Goal: Find specific page/section: Find specific page/section

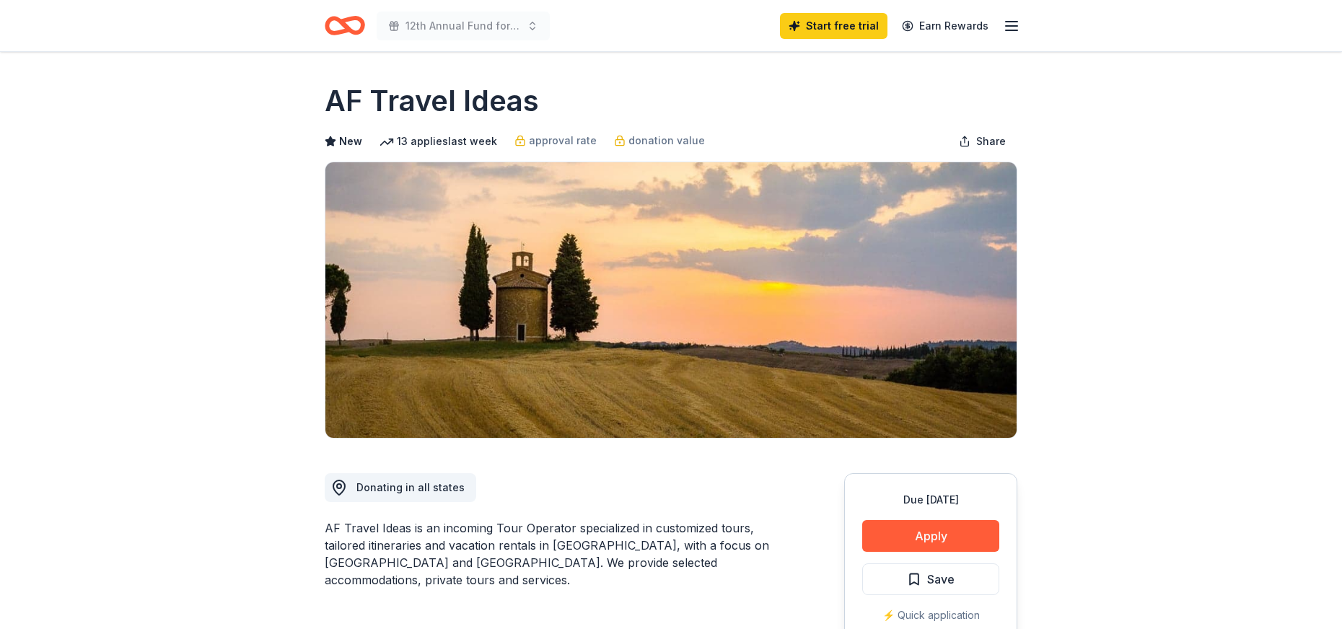
click at [501, 24] on span "12th Annual Fund for Hope Gala Fundraiser" at bounding box center [463, 25] width 115 height 17
click at [1009, 26] on line "button" at bounding box center [1012, 26] width 12 height 0
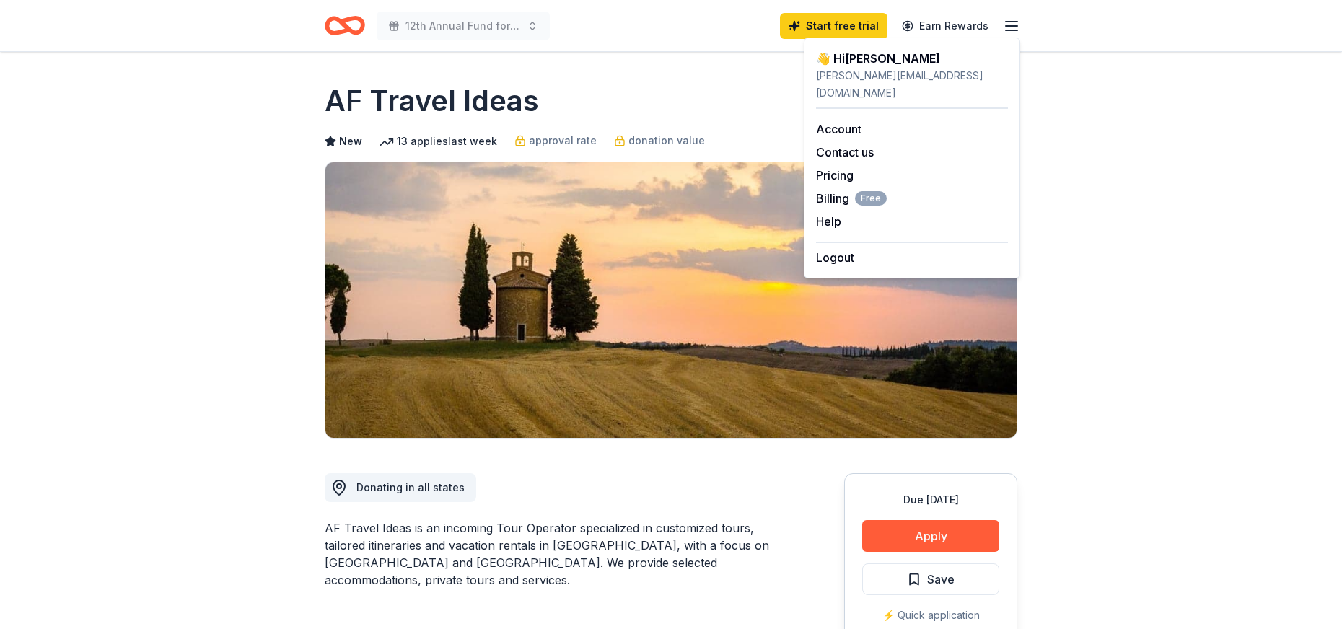
click at [343, 19] on icon "Home" at bounding box center [352, 25] width 22 height 14
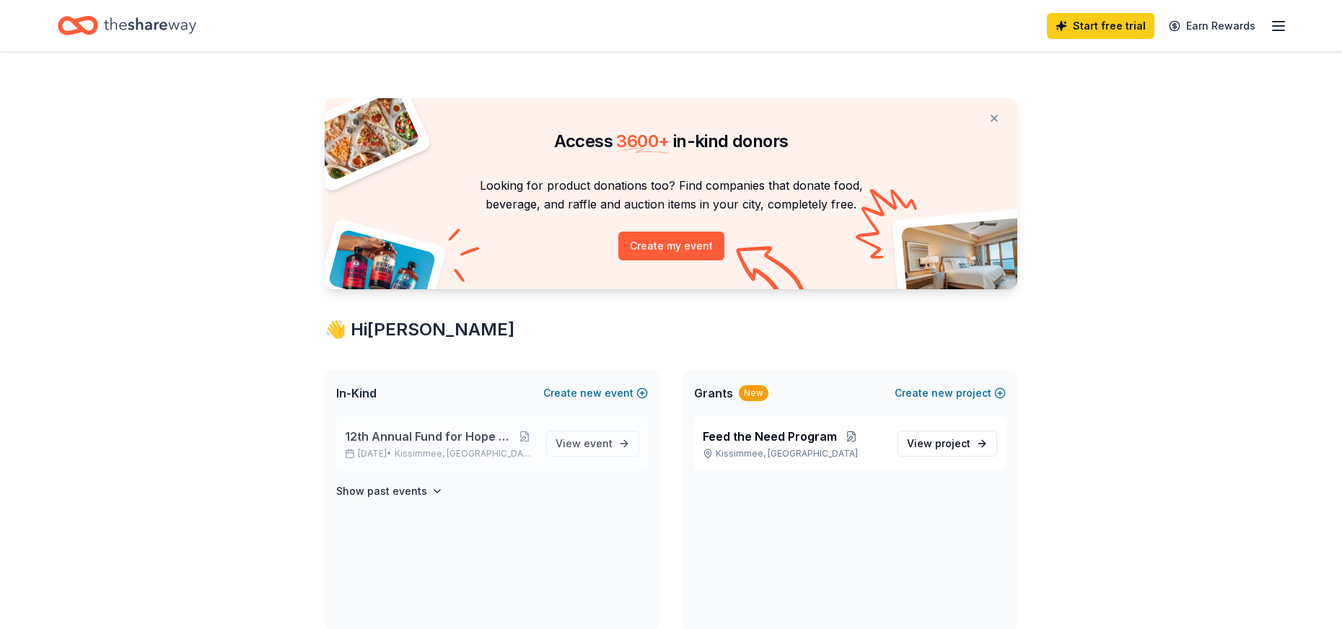
click at [479, 451] on span "Kissimmee, [GEOGRAPHIC_DATA]" at bounding box center [465, 454] width 140 height 12
click at [487, 437] on span "12th Annual Fund for Hope Gala Fundraiser" at bounding box center [430, 436] width 170 height 17
click at [569, 446] on span "View event" at bounding box center [584, 443] width 57 height 17
click at [584, 445] on span "View event" at bounding box center [584, 443] width 57 height 17
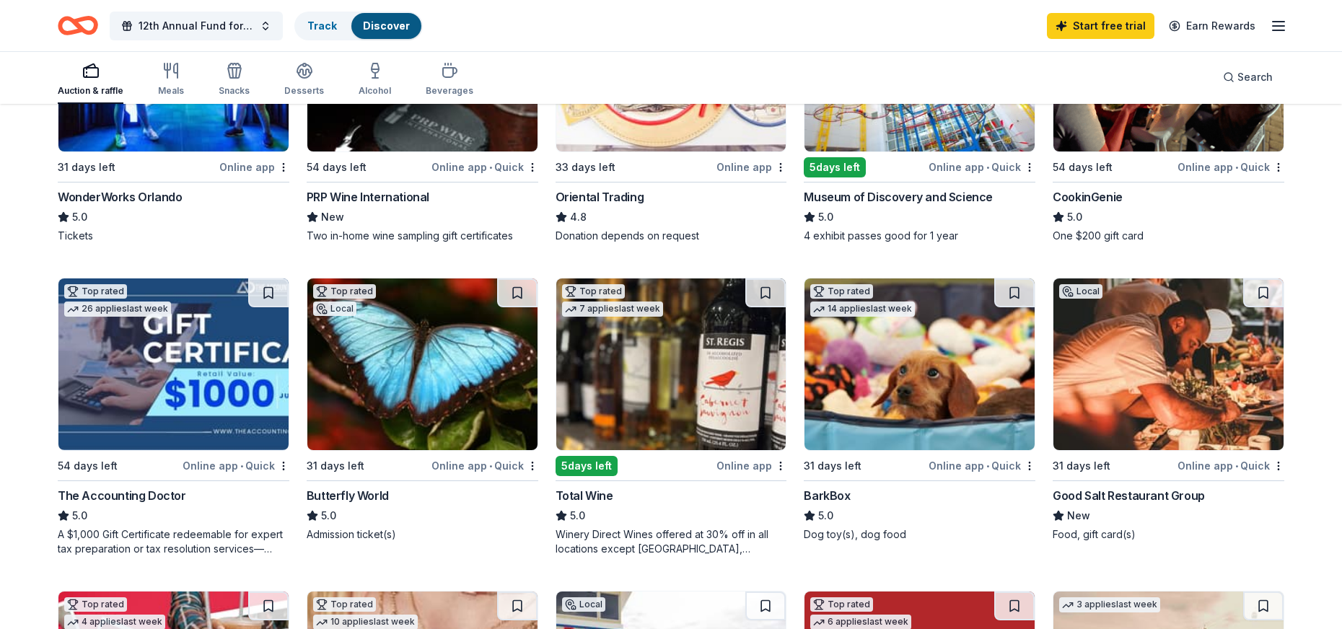
scroll to position [289, 0]
